Goal: Information Seeking & Learning: Learn about a topic

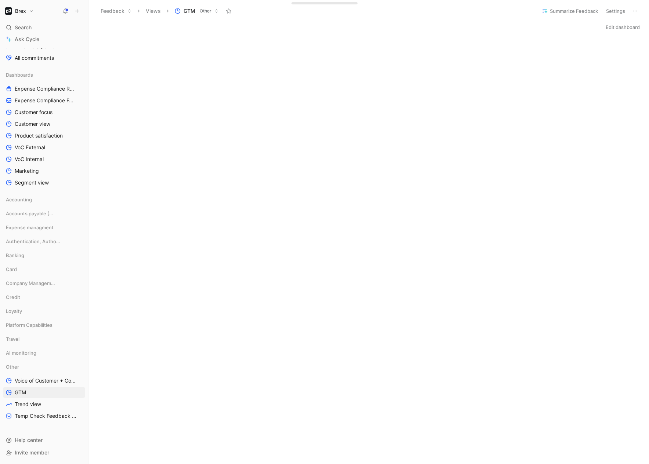
click at [26, 8] on button "Brex" at bounding box center [19, 11] width 33 height 10
click at [39, 76] on div "Workspace settings G then S" at bounding box center [50, 76] width 90 height 12
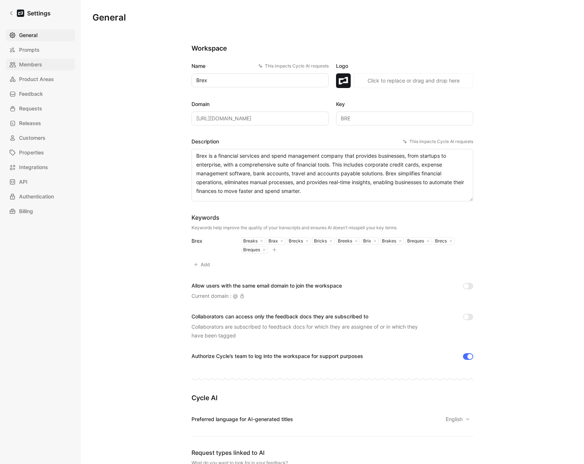
click at [38, 61] on span "Members" at bounding box center [30, 64] width 23 height 9
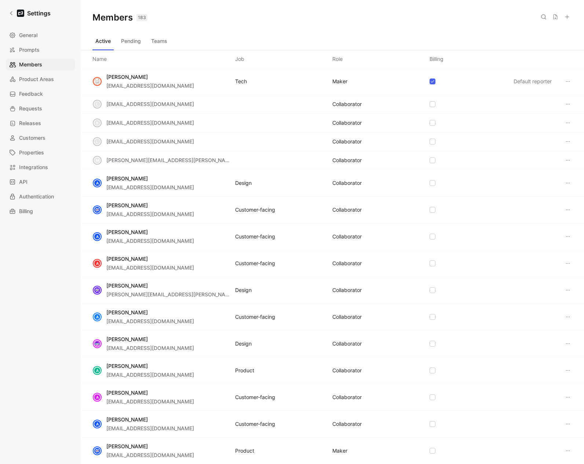
drag, startPoint x: 533, startPoint y: 19, endPoint x: 542, endPoint y: 16, distance: 9.3
click at [534, 19] on div "Saved" at bounding box center [523, 16] width 22 height 9
click at [542, 17] on icon at bounding box center [544, 17] width 6 height 6
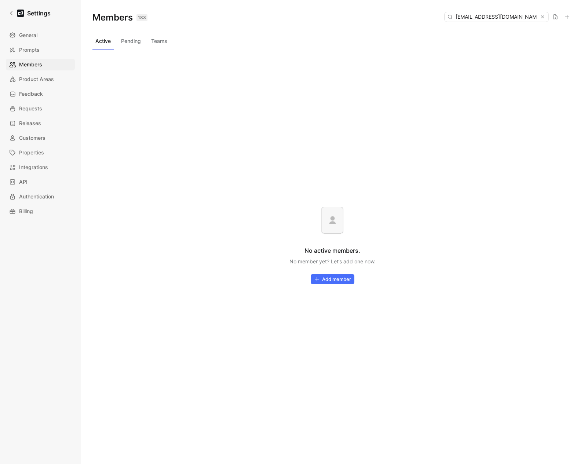
type input "[EMAIL_ADDRESS][DOMAIN_NAME]"
click at [116, 40] on div "Active Pending Teams" at bounding box center [333, 42] width 480 height 15
click at [138, 44] on button "Pending" at bounding box center [131, 41] width 26 height 12
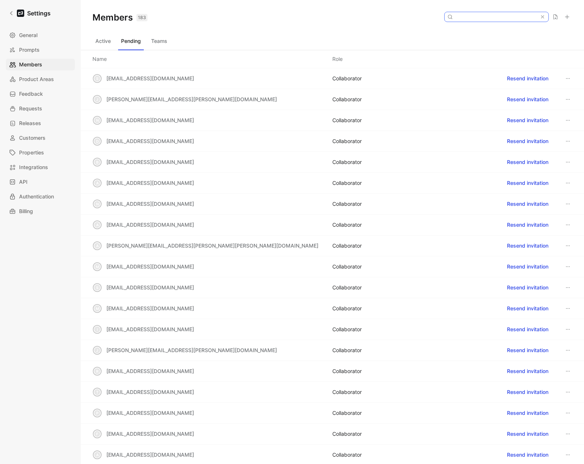
click at [506, 18] on input at bounding box center [496, 17] width 87 height 10
paste input "[EMAIL_ADDRESS][DOMAIN_NAME]"
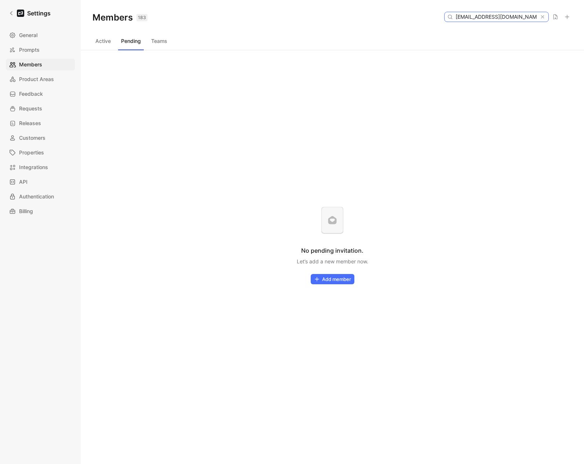
type input "[EMAIL_ADDRESS][DOMAIN_NAME]"
click at [101, 38] on button "Active" at bounding box center [103, 41] width 21 height 12
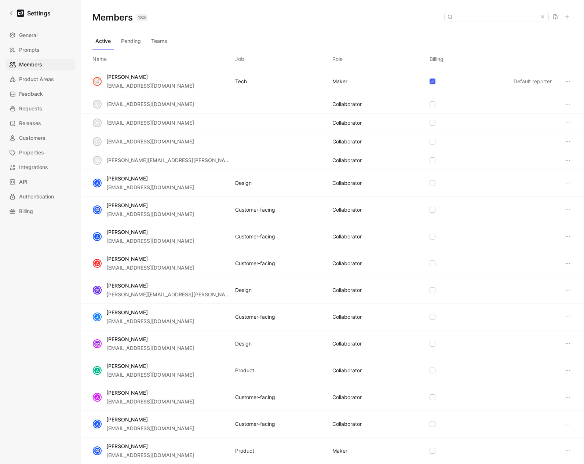
click at [323, 34] on div "Members 183 Saved" at bounding box center [333, 17] width 504 height 35
click at [546, 17] on button at bounding box center [543, 17] width 6 height 6
click at [200, 44] on div "Active Pending Teams" at bounding box center [333, 42] width 480 height 15
click at [545, 20] on button at bounding box center [544, 17] width 10 height 10
click at [545, 17] on icon at bounding box center [542, 16] width 5 height 5
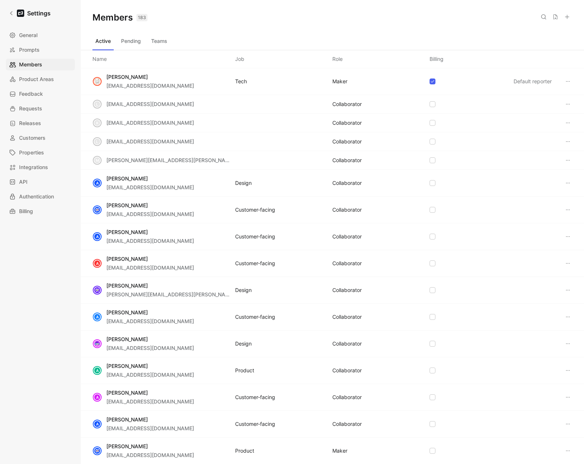
click at [567, 18] on icon at bounding box center [568, 17] width 6 height 6
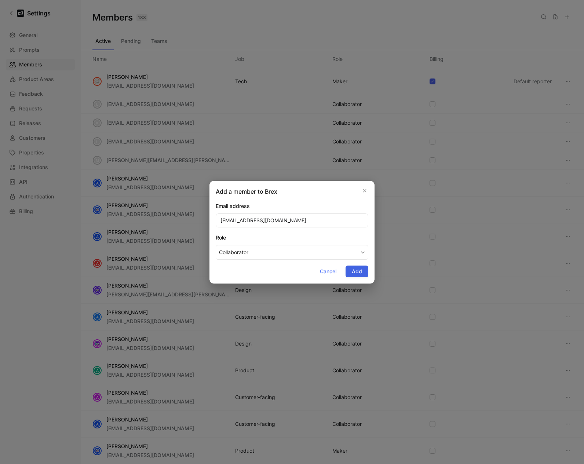
type input "[EMAIL_ADDRESS][DOMAIN_NAME]"
click at [356, 272] on span "Add" at bounding box center [357, 271] width 10 height 9
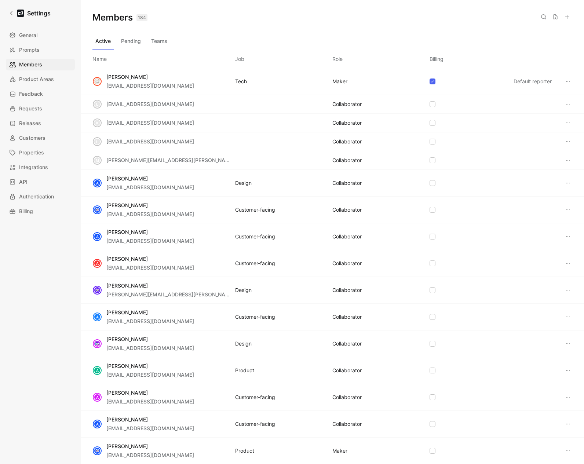
click at [162, 43] on button "Teams" at bounding box center [159, 41] width 22 height 12
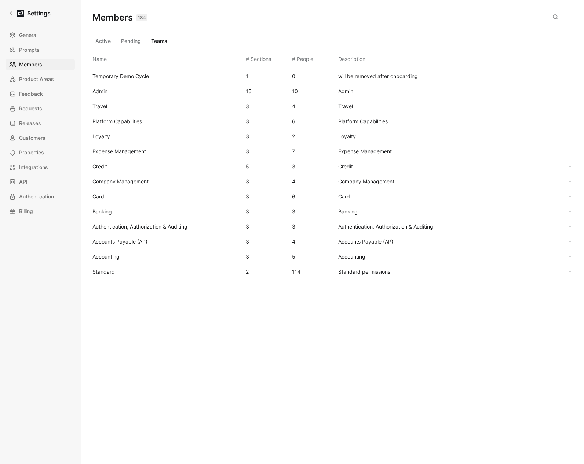
click at [112, 276] on span "Standard" at bounding box center [167, 272] width 148 height 9
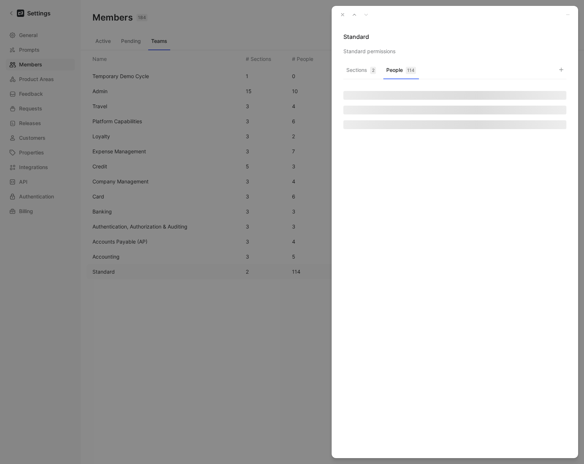
click at [398, 76] on button "People 114" at bounding box center [402, 72] width 36 height 14
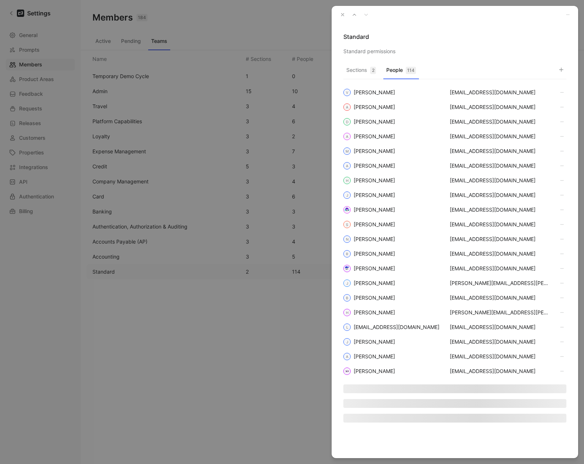
click at [564, 70] on icon "button" at bounding box center [562, 70] width 6 height 6
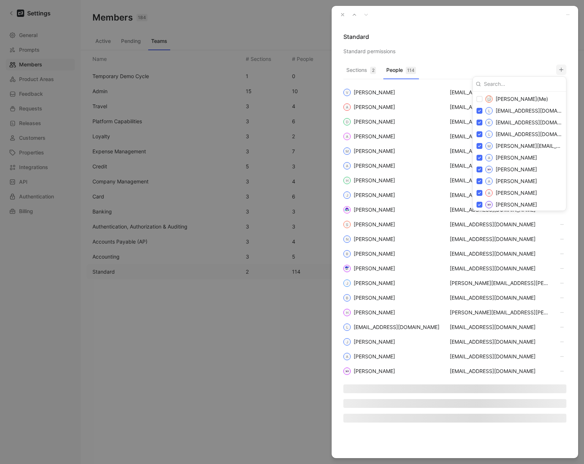
click at [510, 86] on input at bounding box center [522, 84] width 82 height 12
paste input "[EMAIL_ADDRESS][DOMAIN_NAME]"
type input "[EMAIL_ADDRESS][DOMAIN_NAME]"
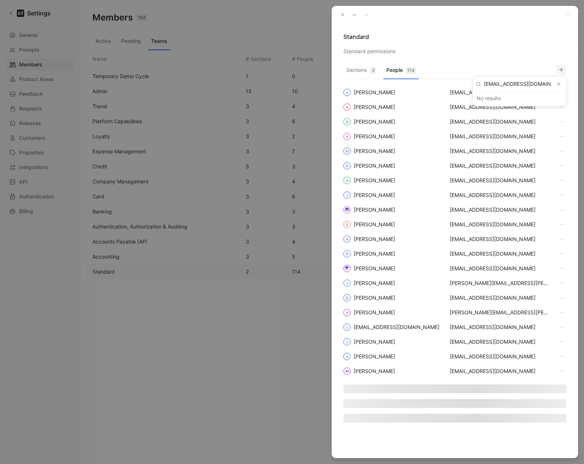
click at [560, 82] on icon "Clear input" at bounding box center [559, 83] width 5 height 5
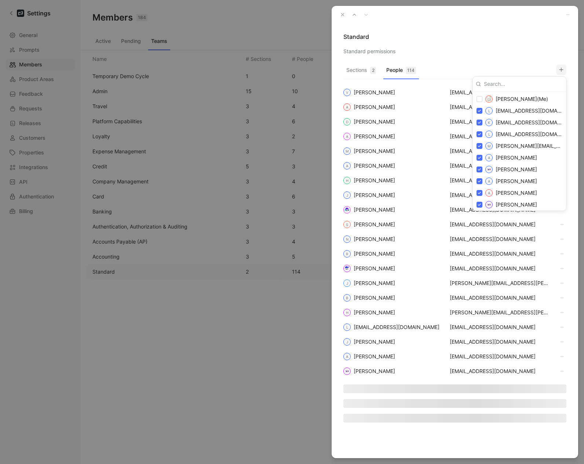
click at [345, 15] on div at bounding box center [292, 232] width 584 height 464
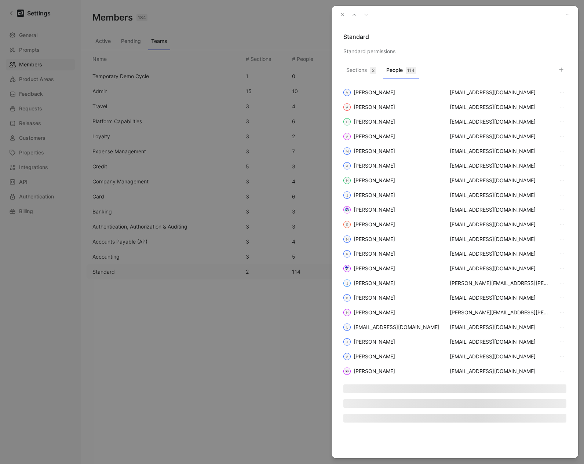
click at [343, 15] on use "button" at bounding box center [343, 15] width 3 height 3
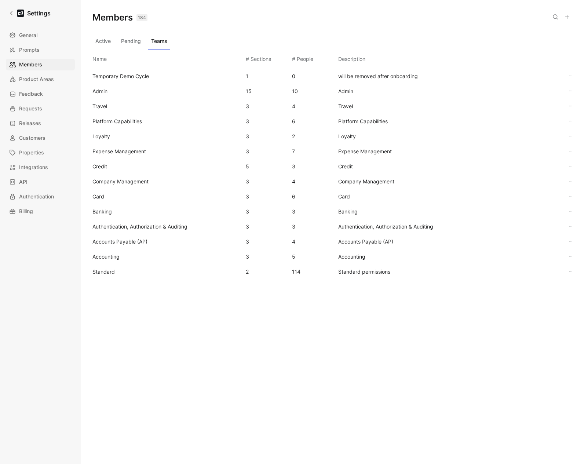
click at [98, 41] on button "Active" at bounding box center [103, 41] width 21 height 12
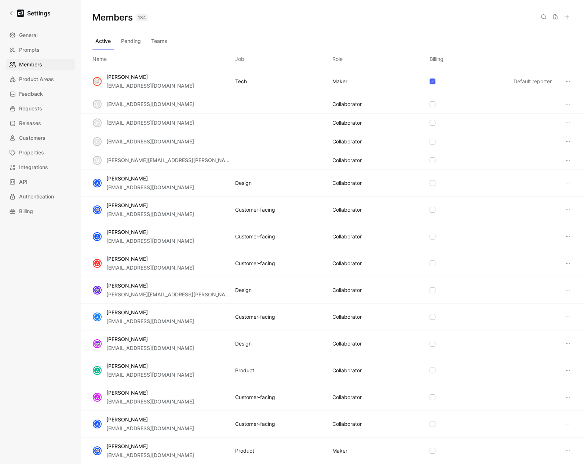
click at [544, 17] on icon at bounding box center [544, 17] width 6 height 6
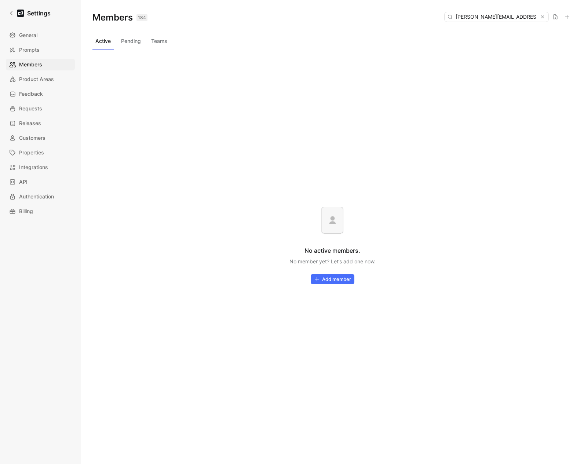
type input "[PERSON_NAME][EMAIL_ADDRESS][DOMAIN_NAME]"
click at [134, 44] on button "Pending" at bounding box center [131, 41] width 26 height 12
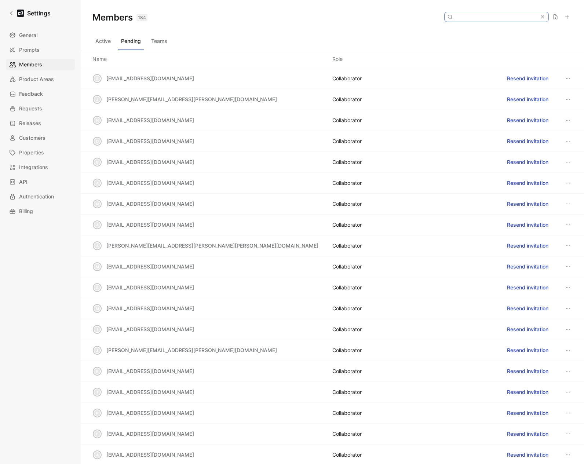
click at [481, 17] on input at bounding box center [496, 17] width 87 height 10
paste input "[PERSON_NAME][EMAIL_ADDRESS][DOMAIN_NAME]"
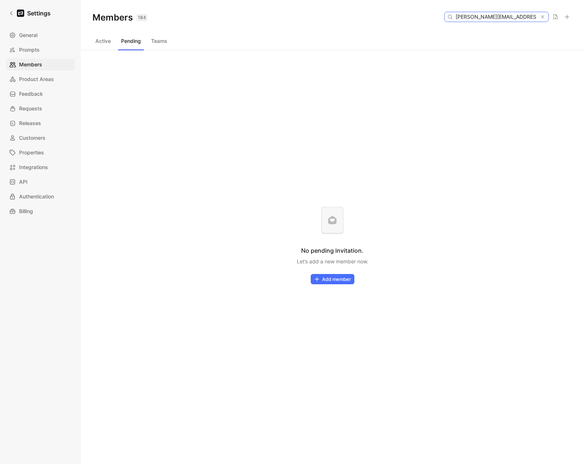
type input "[PERSON_NAME][EMAIL_ADDRESS][DOMAIN_NAME]"
click at [102, 43] on button "Active" at bounding box center [103, 41] width 21 height 12
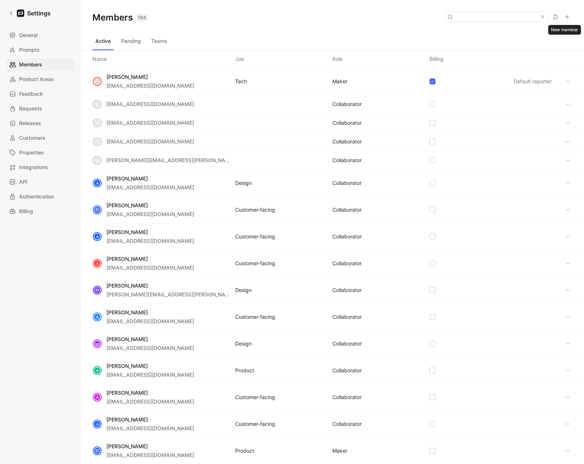
click at [566, 18] on icon at bounding box center [568, 17] width 6 height 6
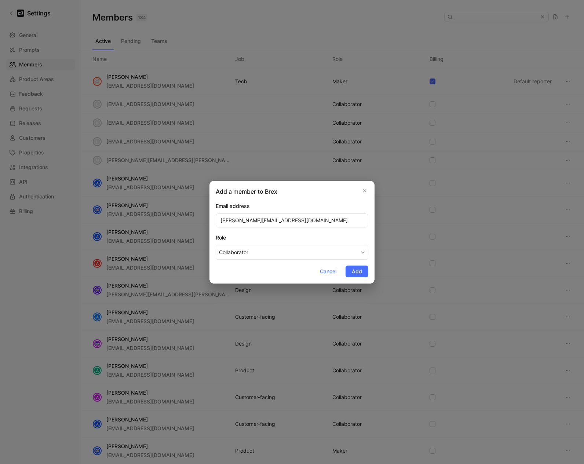
type input "[PERSON_NAME][EMAIL_ADDRESS][DOMAIN_NAME]"
click at [280, 236] on div "Role" at bounding box center [292, 237] width 153 height 9
click at [280, 245] on button "Collaborator" at bounding box center [292, 252] width 153 height 15
click at [352, 271] on span "Add" at bounding box center [357, 271] width 10 height 9
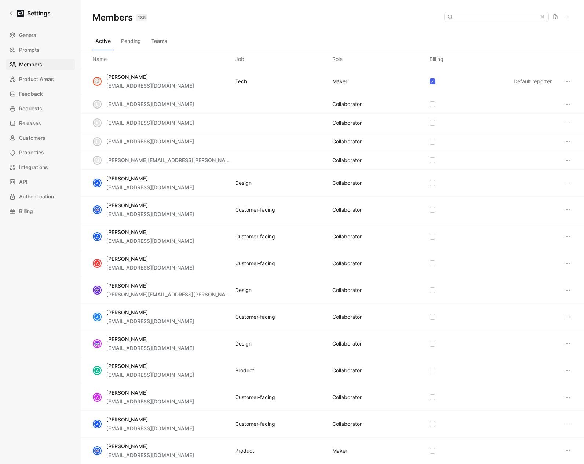
drag, startPoint x: 101, startPoint y: 42, endPoint x: 106, endPoint y: 41, distance: 5.2
click at [101, 42] on button "Active" at bounding box center [103, 41] width 21 height 12
click at [565, 17] on icon at bounding box center [568, 17] width 6 height 6
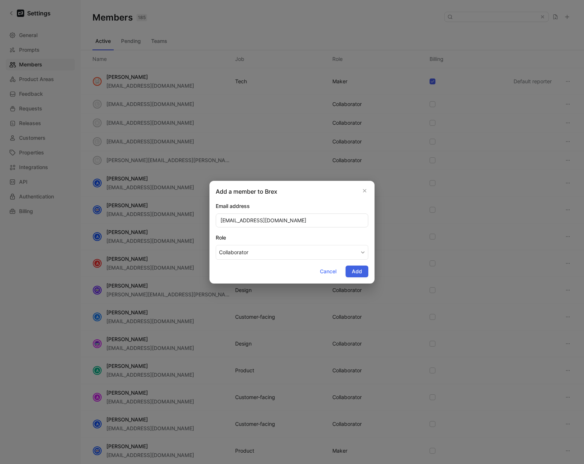
type input "[EMAIL_ADDRESS][DOMAIN_NAME]"
click at [356, 272] on span "Add" at bounding box center [357, 271] width 10 height 9
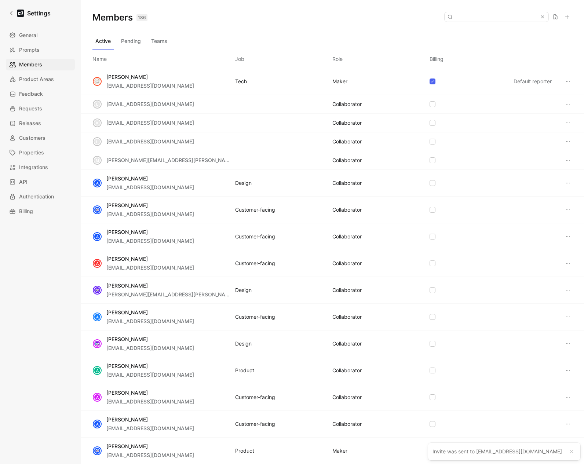
click at [162, 42] on button "Teams" at bounding box center [159, 41] width 22 height 12
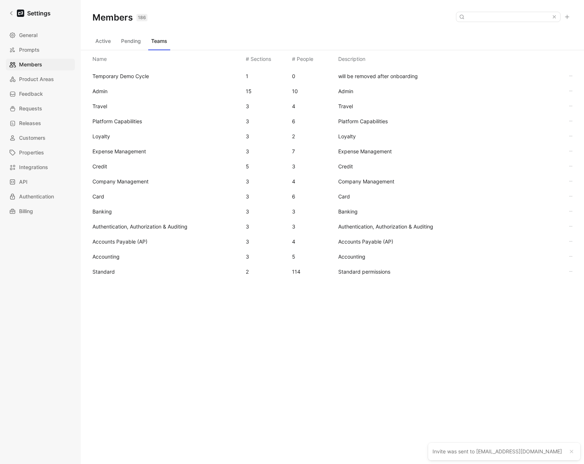
click at [110, 276] on span "Standard" at bounding box center [167, 272] width 148 height 9
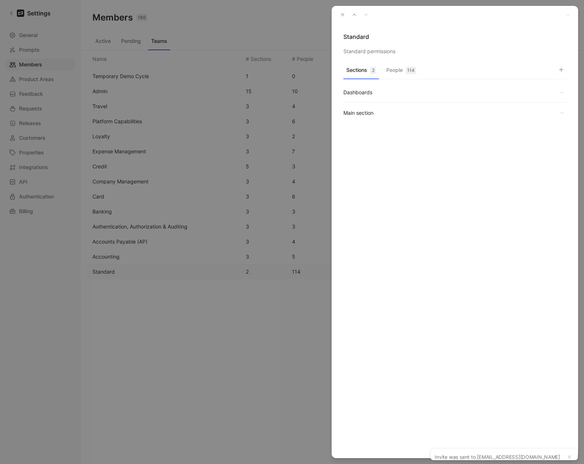
click at [398, 68] on button "People 114" at bounding box center [402, 72] width 36 height 14
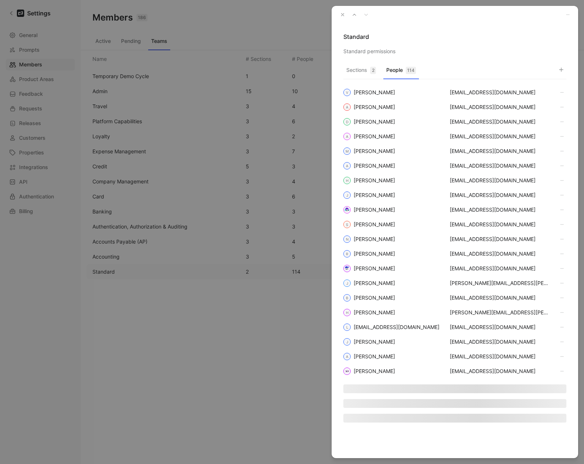
click at [562, 68] on icon "button" at bounding box center [562, 70] width 6 height 6
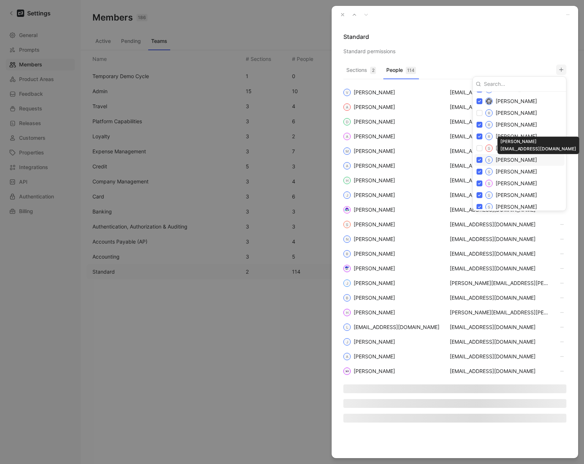
scroll to position [1302, 0]
click at [482, 149] on input "checkbox" at bounding box center [480, 148] width 6 height 6
checkbox input "true"
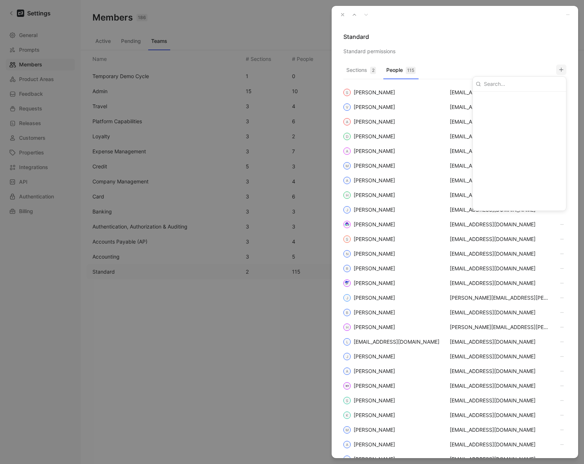
scroll to position [0, 0]
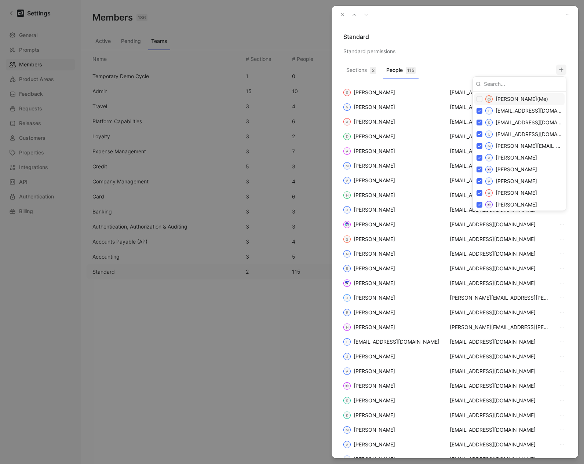
drag, startPoint x: 492, startPoint y: 31, endPoint x: 414, endPoint y: 17, distance: 79.1
click at [492, 31] on div at bounding box center [292, 232] width 584 height 464
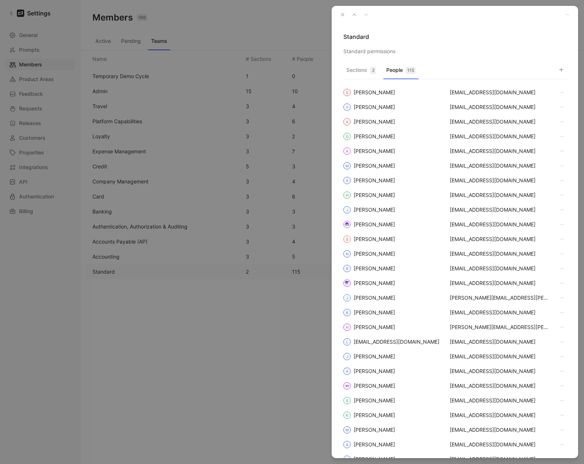
click at [344, 15] on icon "button" at bounding box center [342, 14] width 5 height 5
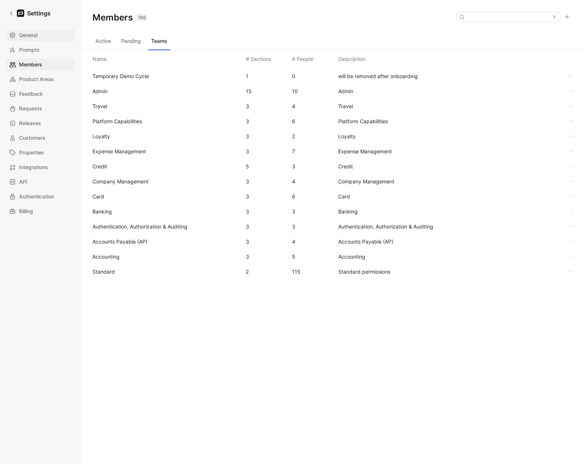
click at [31, 38] on span "General" at bounding box center [28, 35] width 18 height 9
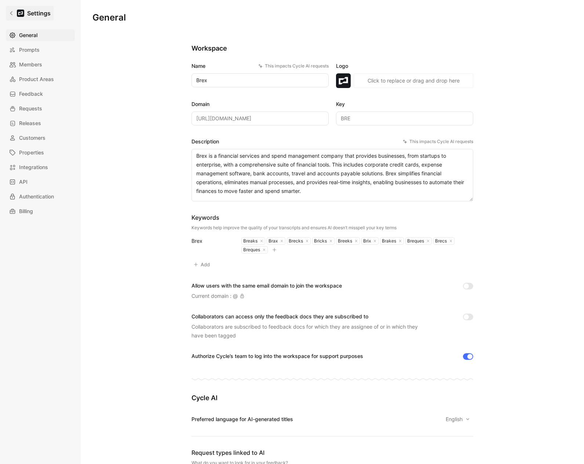
click at [19, 18] on link "Settings" at bounding box center [30, 13] width 48 height 15
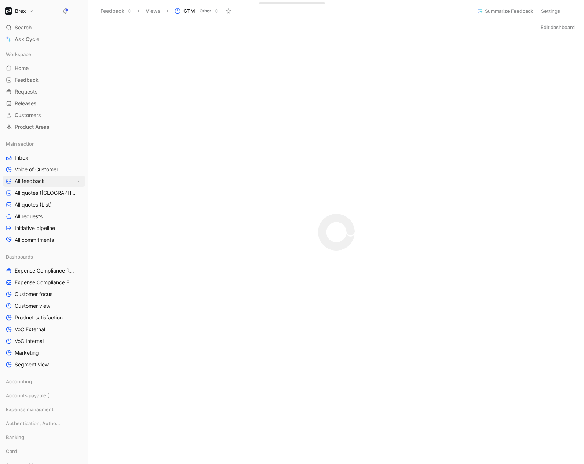
click at [29, 183] on span "All feedback" at bounding box center [30, 181] width 30 height 7
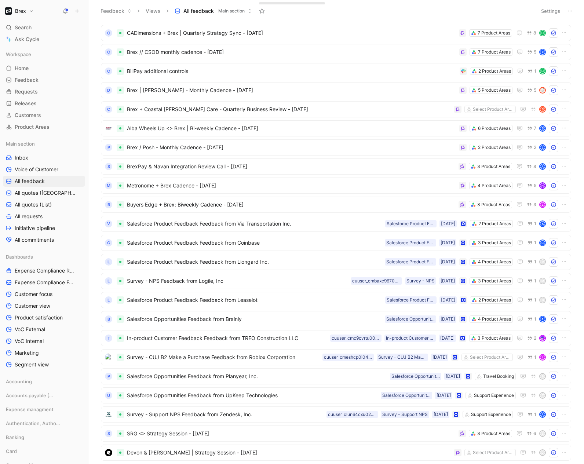
scroll to position [204, 0]
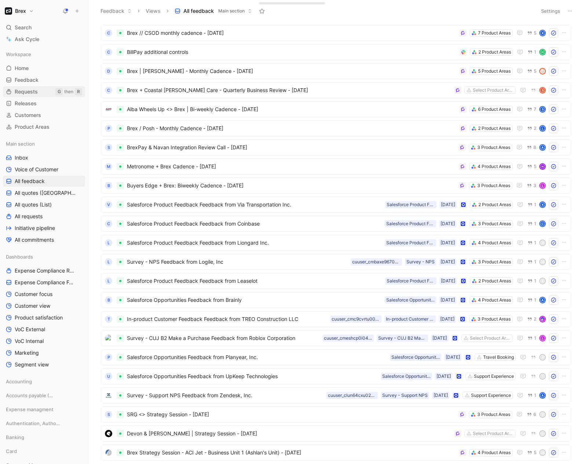
click at [34, 87] on link "Requests G then R" at bounding box center [44, 91] width 82 height 11
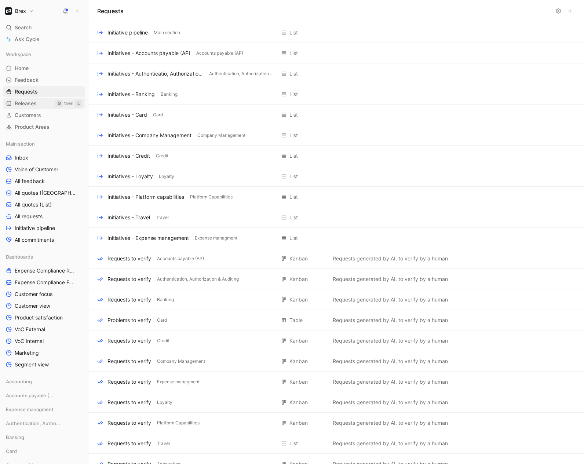
click at [29, 103] on span "Releases" at bounding box center [26, 103] width 22 height 7
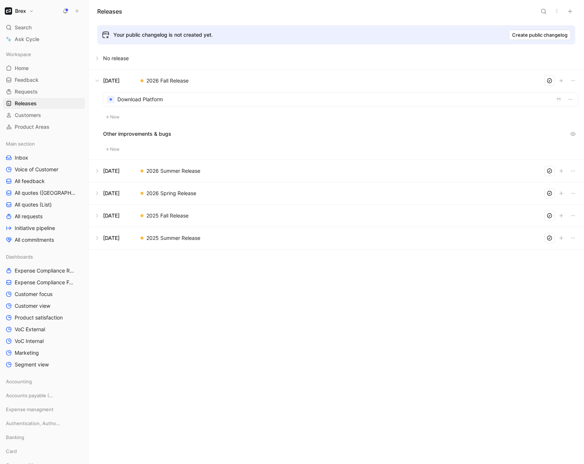
click at [100, 81] on button at bounding box center [336, 81] width 495 height 22
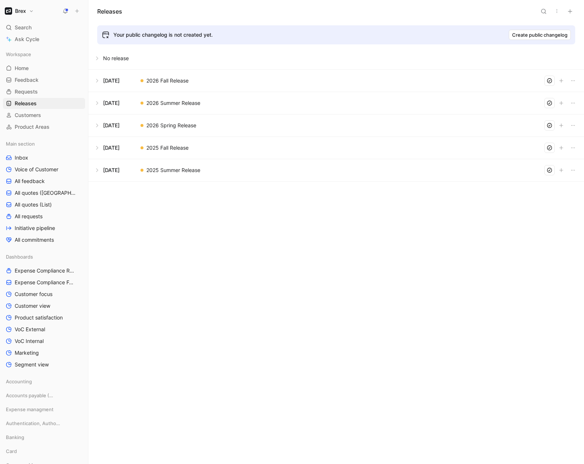
click at [100, 81] on button at bounding box center [336, 81] width 495 height 22
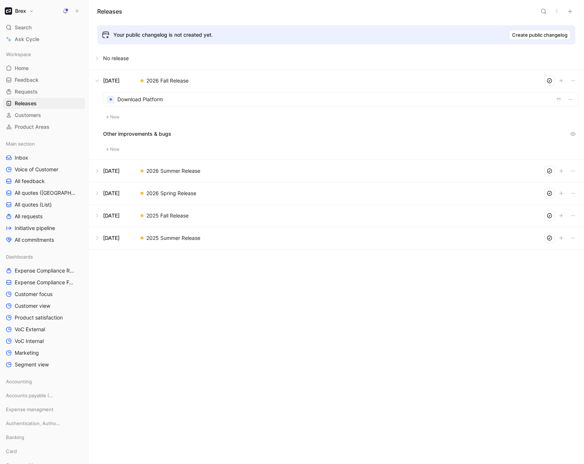
click at [99, 81] on button at bounding box center [336, 81] width 495 height 22
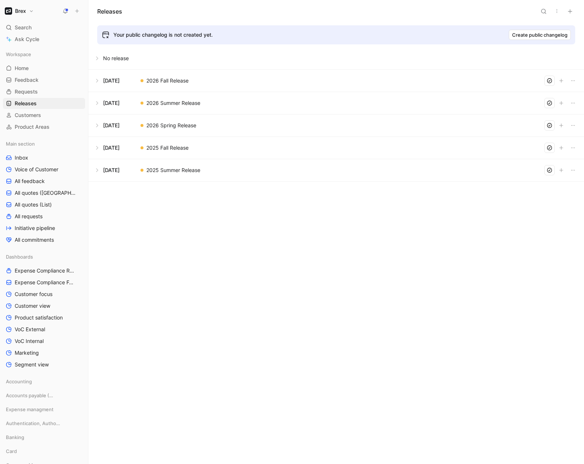
click at [98, 104] on button at bounding box center [336, 103] width 495 height 22
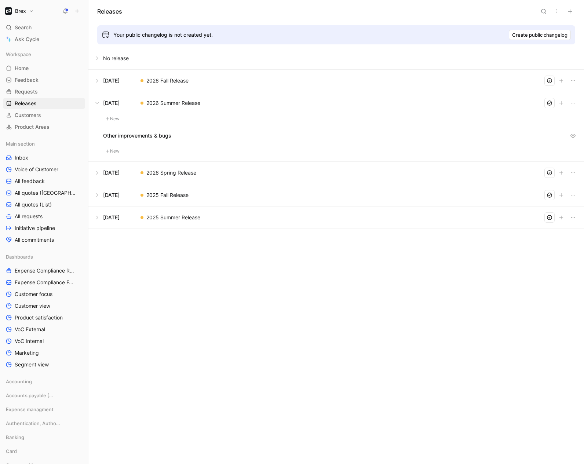
click at [98, 104] on button at bounding box center [336, 103] width 495 height 22
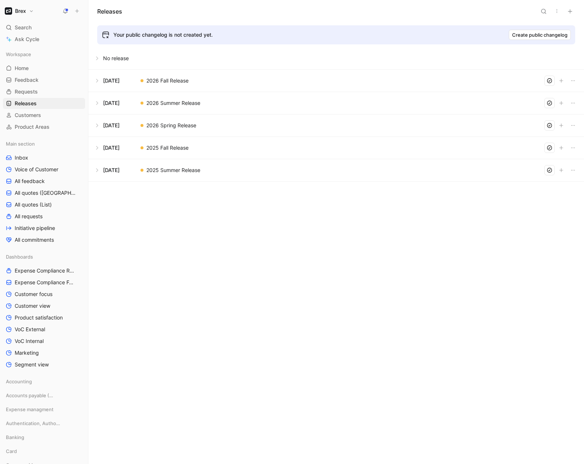
click at [99, 127] on button at bounding box center [336, 126] width 495 height 22
click at [99, 143] on button at bounding box center [336, 148] width 495 height 22
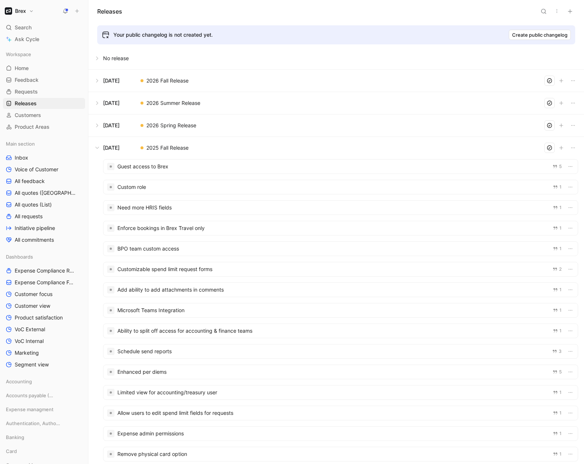
click at [99, 145] on button at bounding box center [336, 148] width 495 height 22
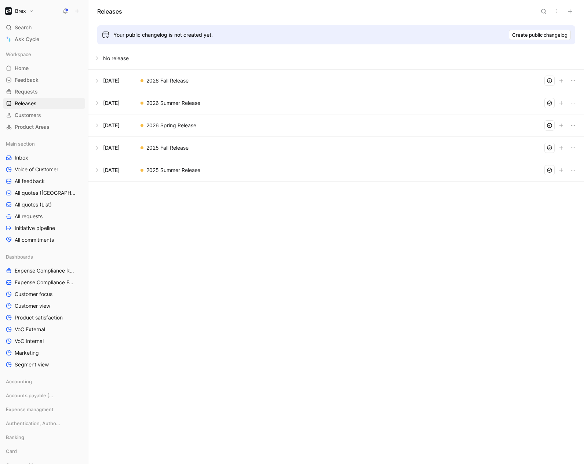
click at [99, 174] on button at bounding box center [336, 170] width 495 height 22
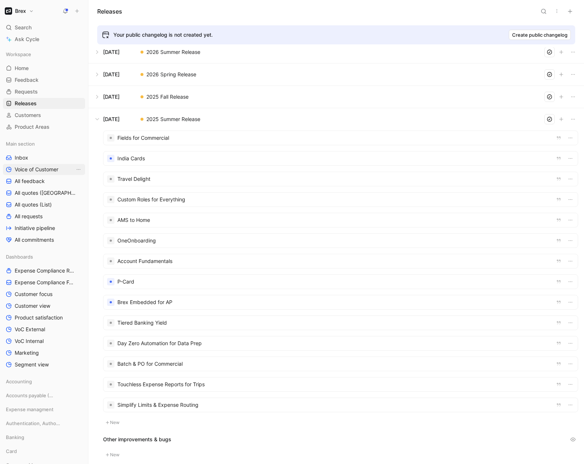
scroll to position [52, 0]
click at [185, 90] on button at bounding box center [336, 95] width 495 height 22
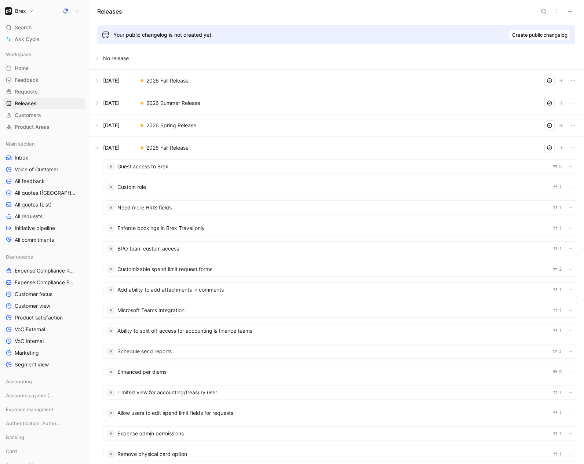
click at [218, 229] on div at bounding box center [341, 228] width 475 height 14
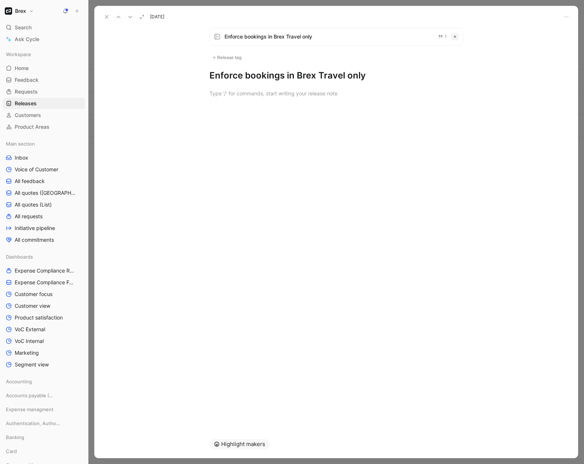
click at [297, 38] on span "Enforce bookings in Brex Travel only" at bounding box center [329, 36] width 208 height 9
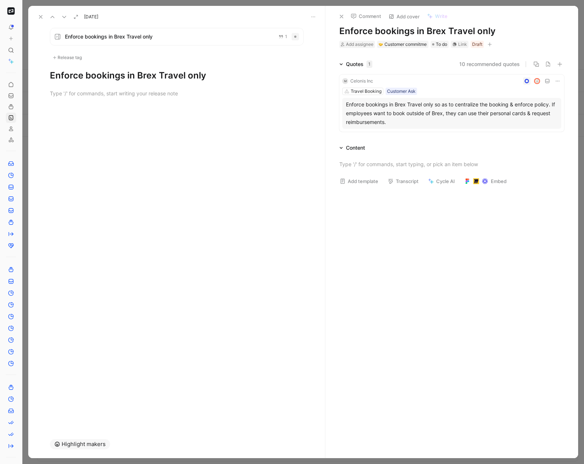
click at [460, 30] on h1 "Enforce bookings in Brex Travel only" at bounding box center [452, 31] width 225 height 12
click at [341, 18] on icon at bounding box center [342, 17] width 6 height 6
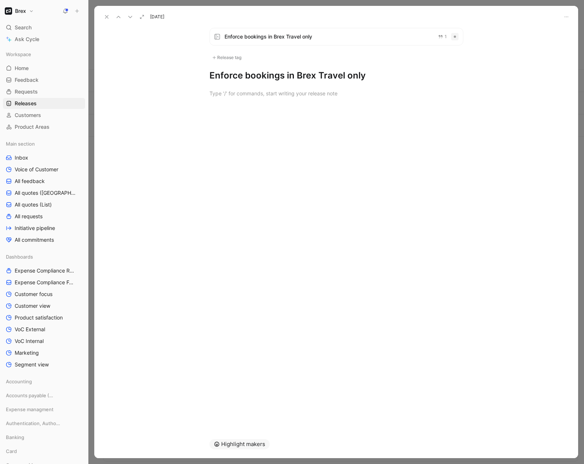
click at [108, 17] on icon at bounding box center [107, 17] width 6 height 6
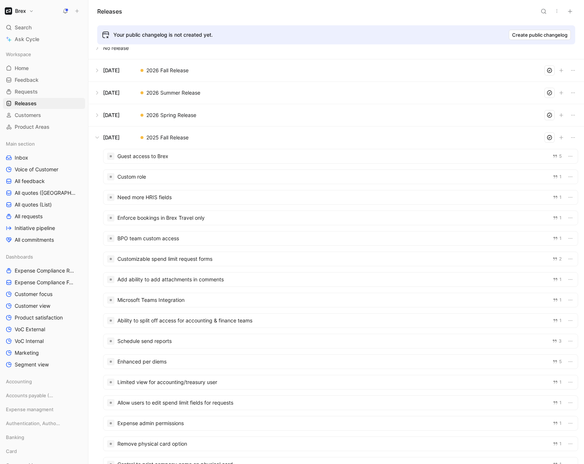
scroll to position [111, 0]
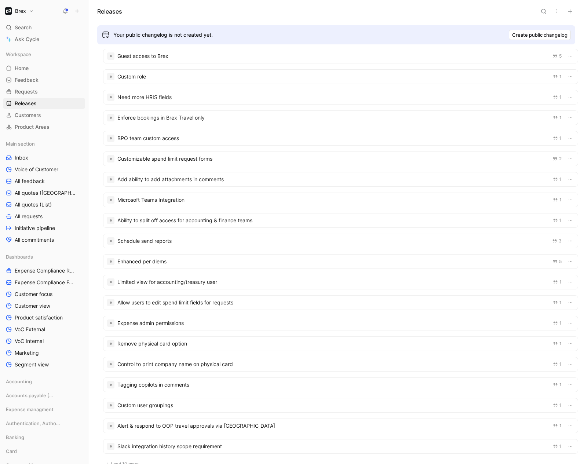
click at [164, 197] on div at bounding box center [341, 200] width 475 height 14
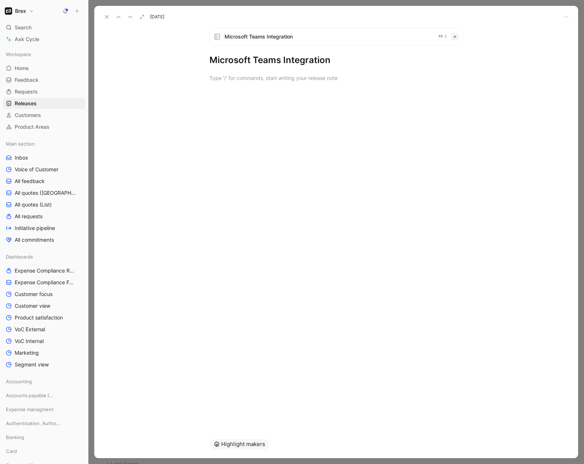
click at [324, 35] on span "Microsoft Teams Integration" at bounding box center [329, 36] width 208 height 9
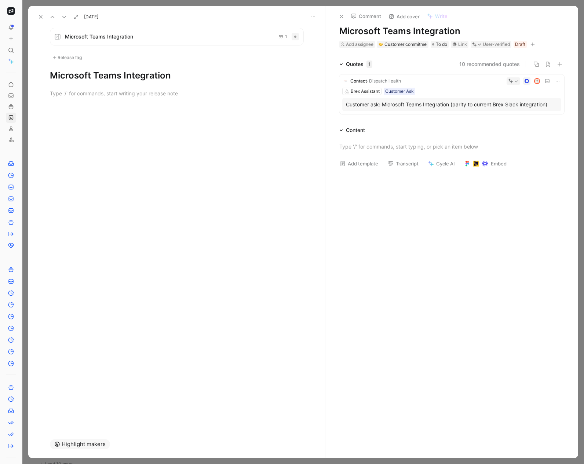
click at [36, 15] on button at bounding box center [41, 17] width 10 height 10
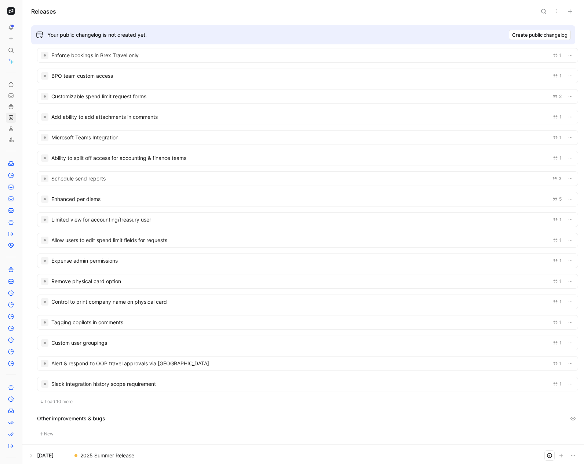
scroll to position [176, 0]
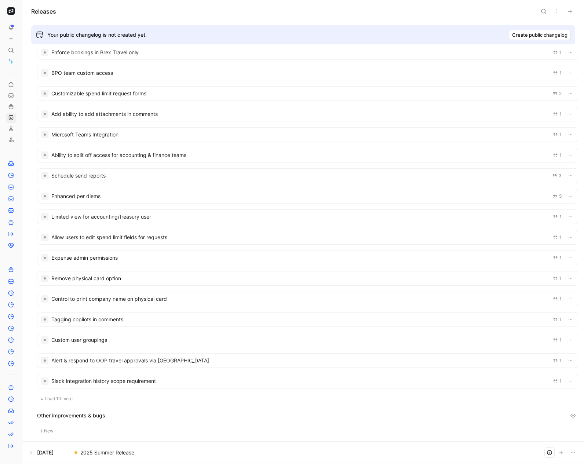
click at [76, 217] on div at bounding box center [307, 217] width 541 height 14
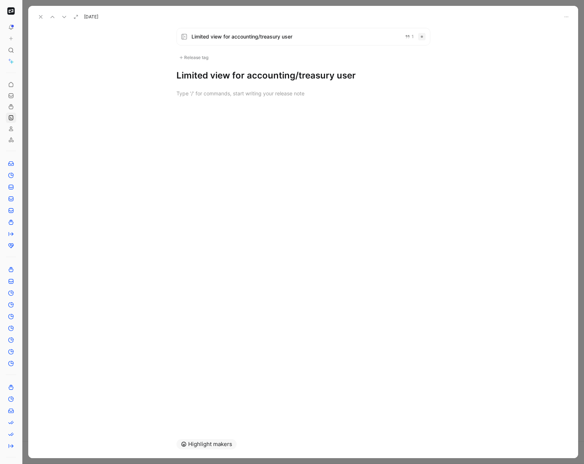
click at [349, 35] on span "Limited view for accounting/treasury user" at bounding box center [296, 36] width 208 height 9
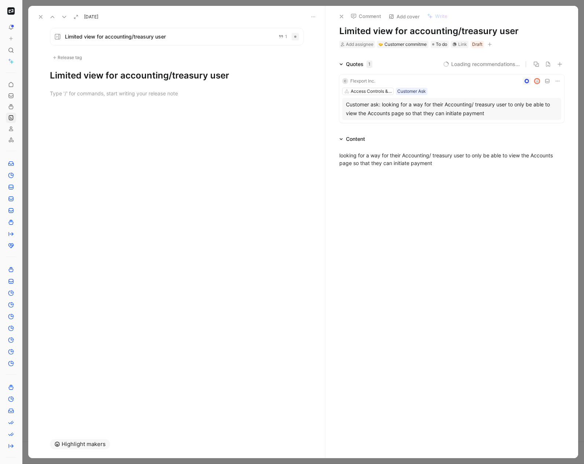
click at [381, 33] on h1 "Limited view for accounting/treasury user" at bounding box center [452, 31] width 225 height 12
copy h1 "Limited view for accounting/treasury user"
